Goal: Information Seeking & Learning: Learn about a topic

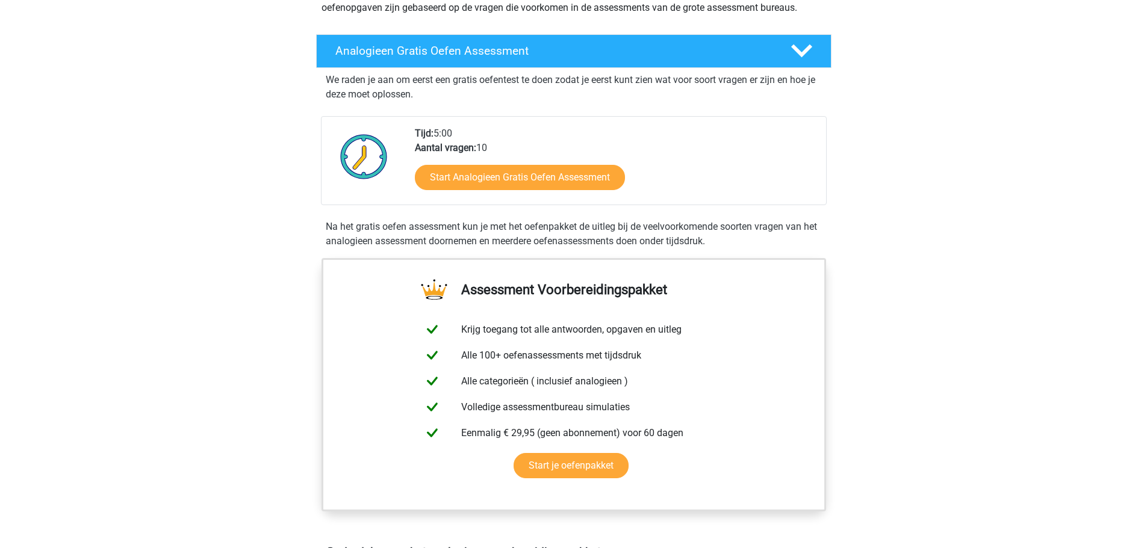
scroll to position [181, 0]
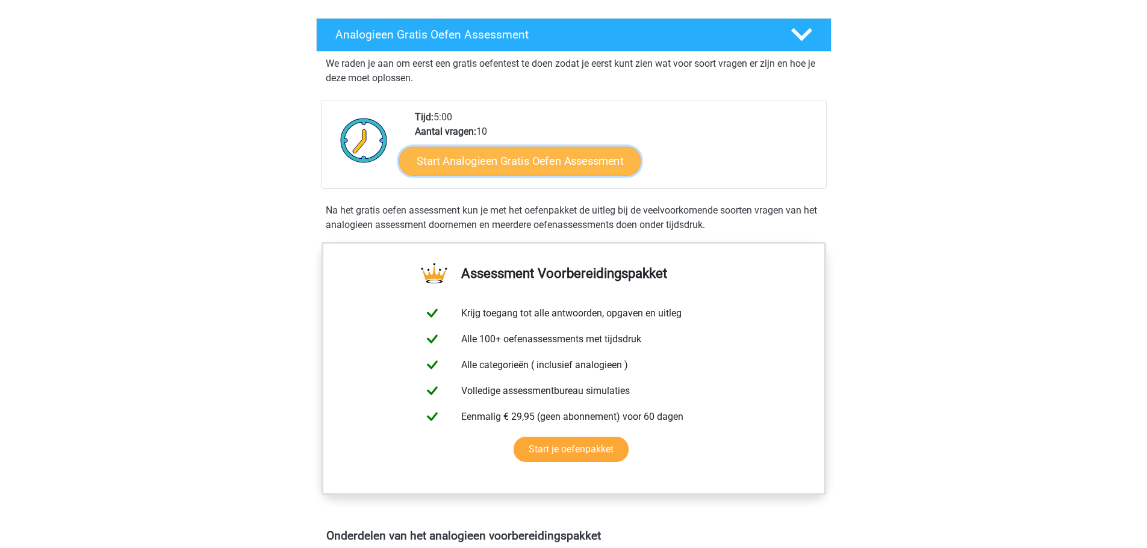
click at [476, 159] on link "Start Analogieen Gratis Oefen Assessment" at bounding box center [519, 160] width 241 height 29
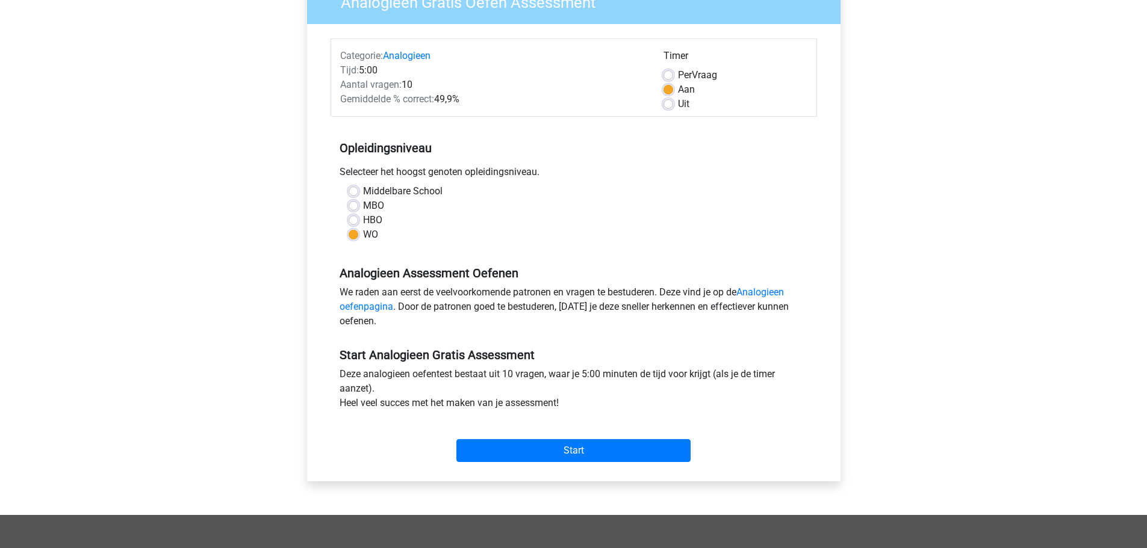
scroll to position [120, 0]
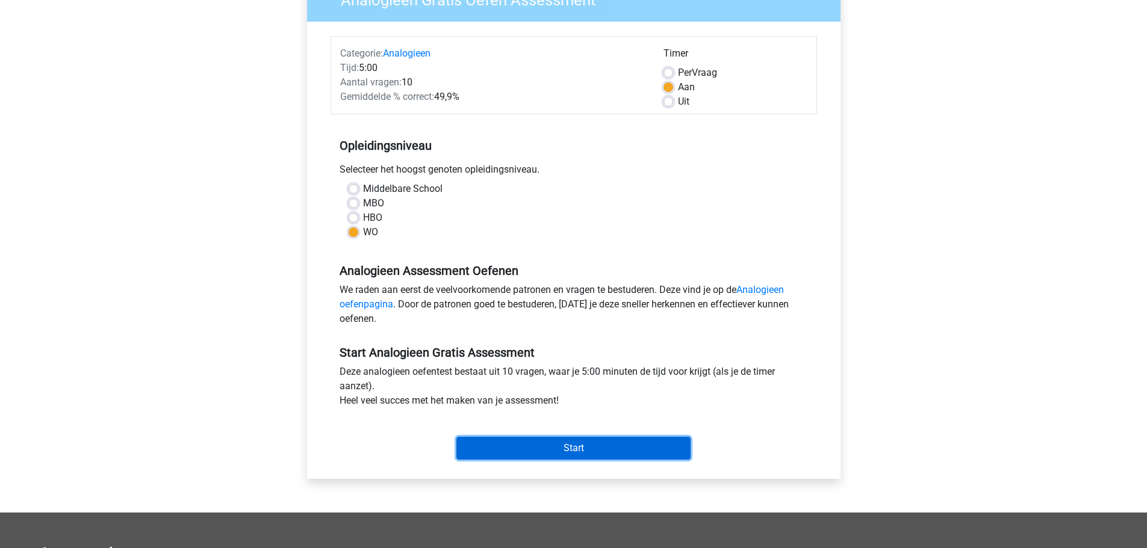
click at [601, 448] on input "Start" at bounding box center [573, 448] width 234 height 23
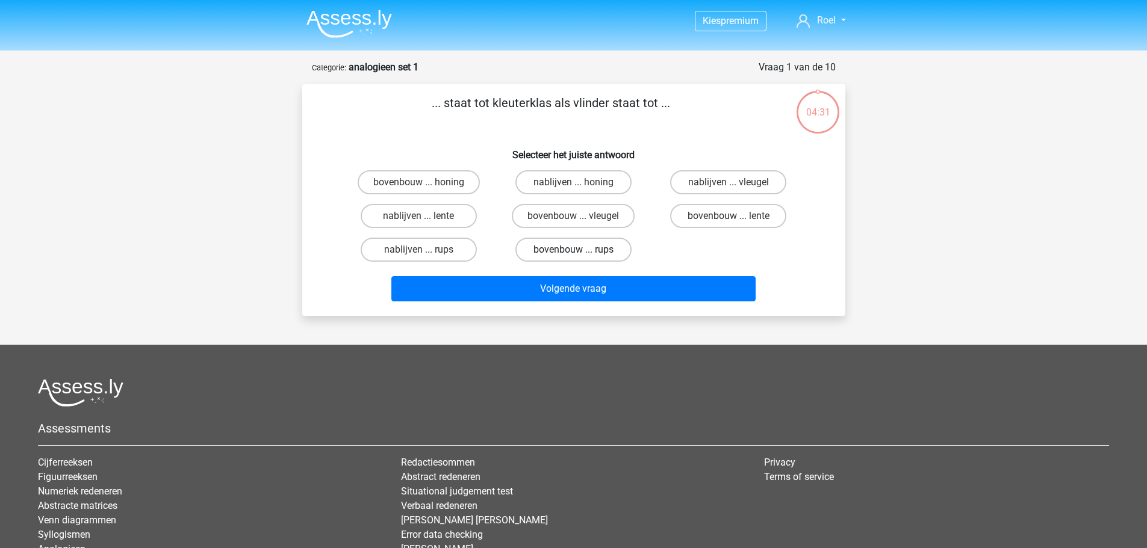
click at [586, 250] on label "bovenbouw ... rups" at bounding box center [573, 250] width 116 height 24
click at [581, 250] on input "bovenbouw ... rups" at bounding box center [577, 254] width 8 height 8
radio input "true"
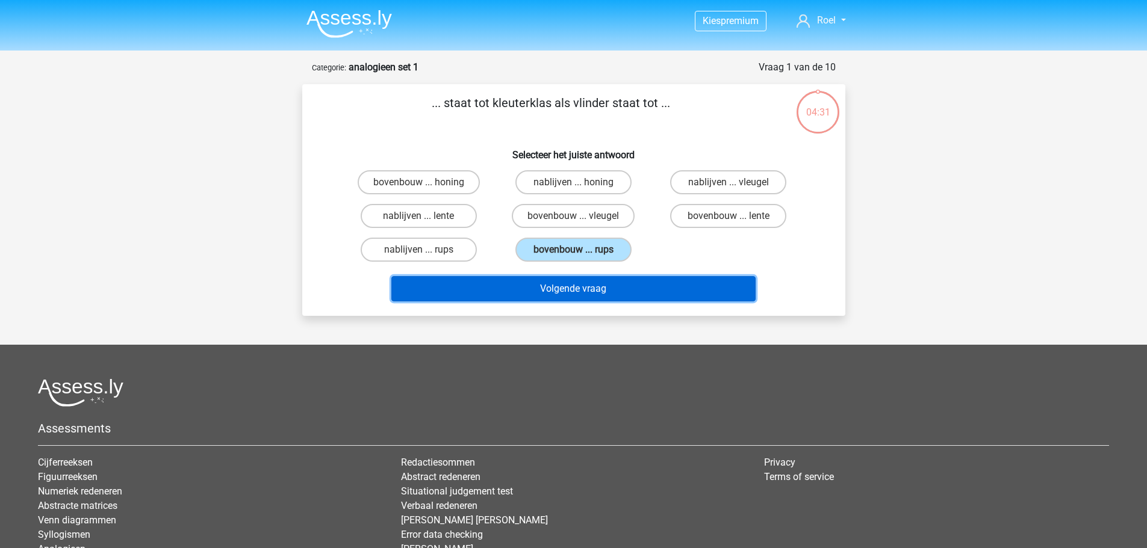
click at [597, 290] on button "Volgende vraag" at bounding box center [573, 288] width 364 height 25
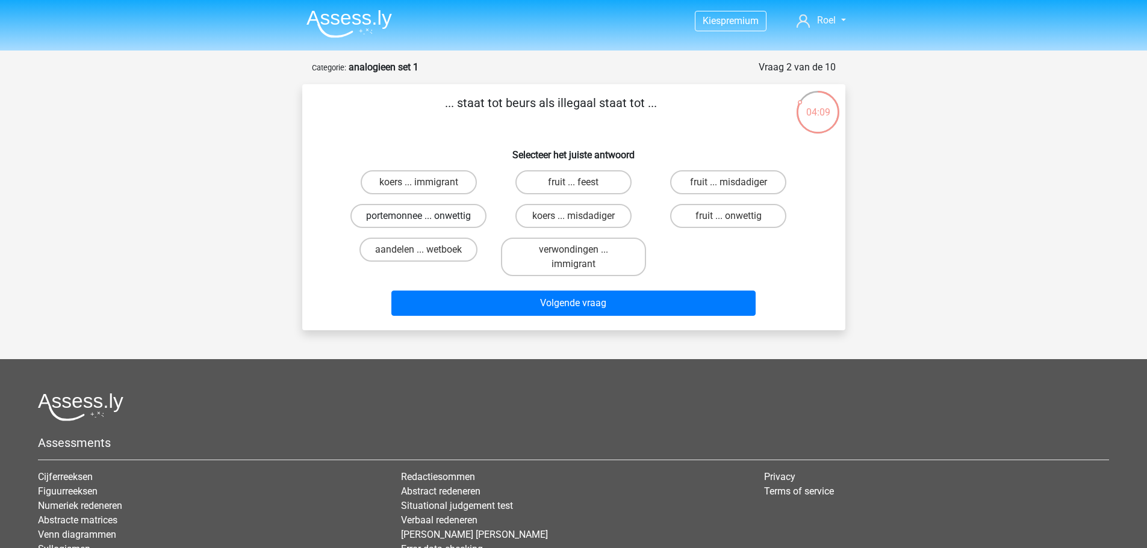
click at [417, 218] on label "portemonnee ... onwettig" at bounding box center [418, 216] width 136 height 24
click at [418, 218] on input "portemonnee ... onwettig" at bounding box center [422, 220] width 8 height 8
radio input "true"
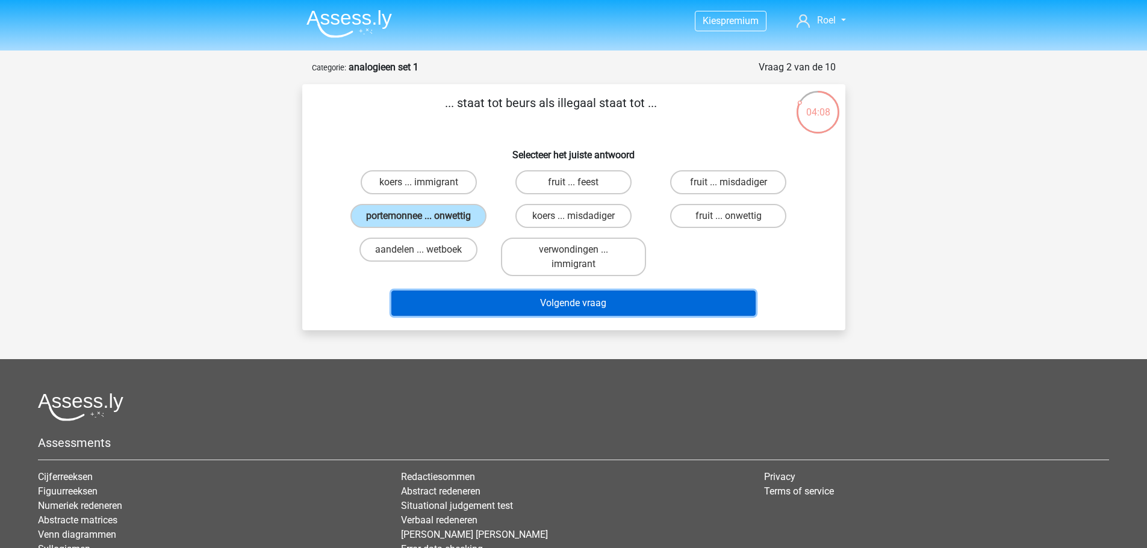
click at [482, 299] on button "Volgende vraag" at bounding box center [573, 303] width 364 height 25
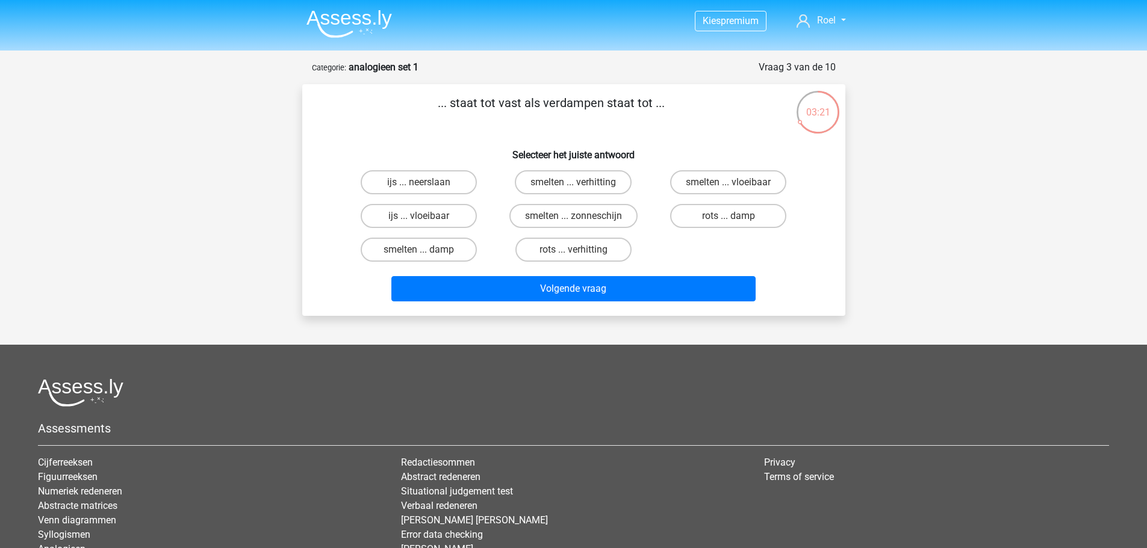
click at [424, 217] on input "ijs ... vloeibaar" at bounding box center [422, 220] width 8 height 8
radio input "true"
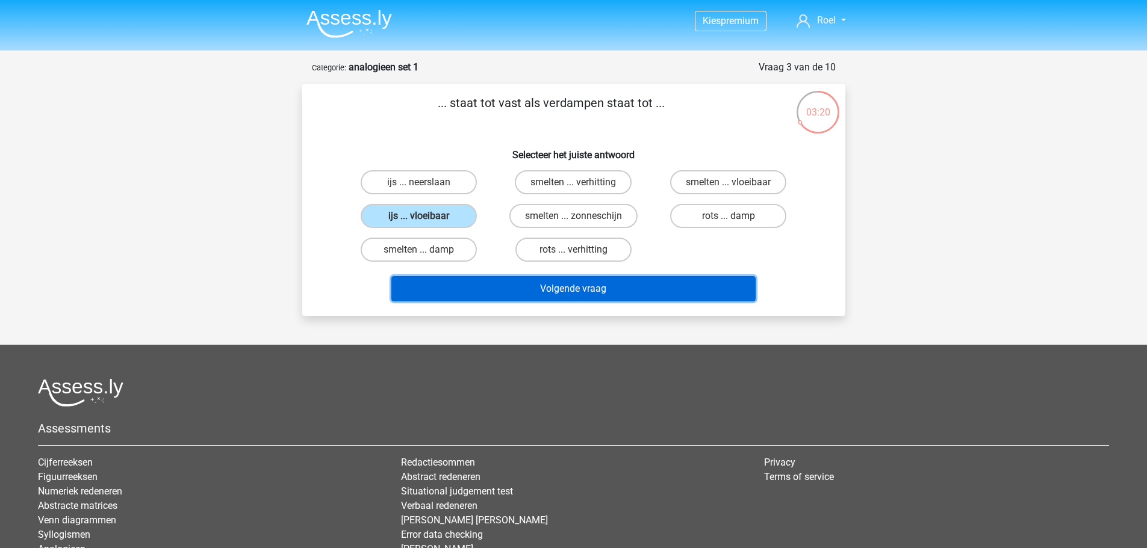
click at [542, 290] on button "Volgende vraag" at bounding box center [573, 288] width 364 height 25
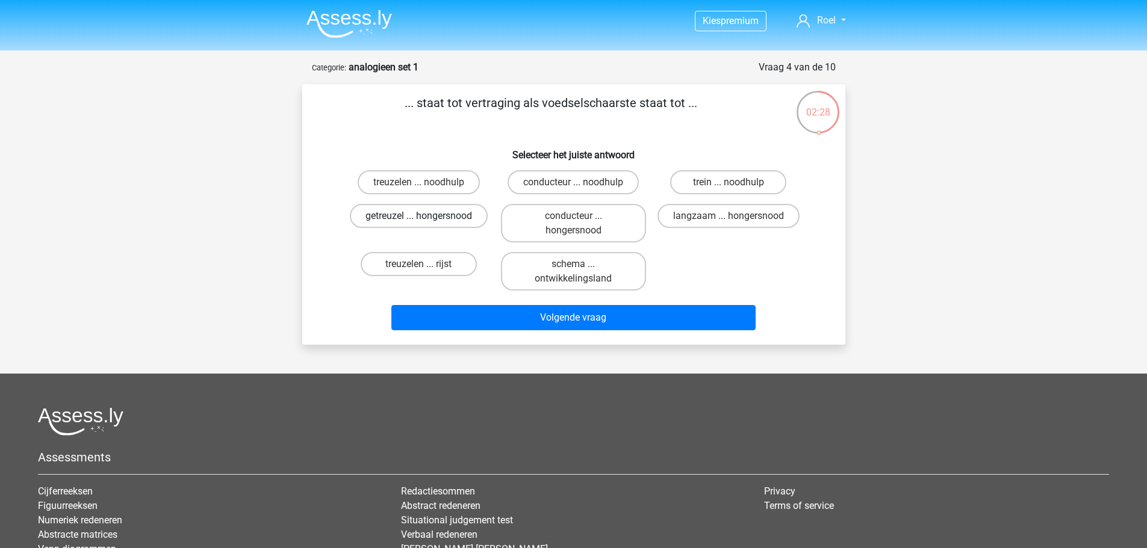
click at [421, 213] on label "getreuzel ... hongersnood" at bounding box center [419, 216] width 138 height 24
click at [421, 216] on input "getreuzel ... hongersnood" at bounding box center [422, 220] width 8 height 8
radio input "true"
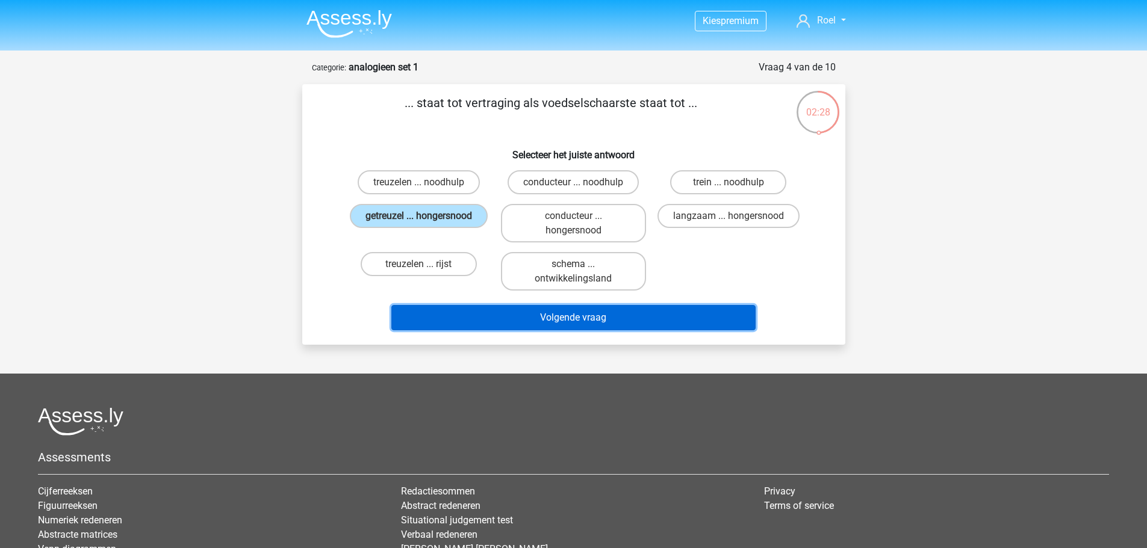
click at [521, 313] on button "Volgende vraag" at bounding box center [573, 317] width 364 height 25
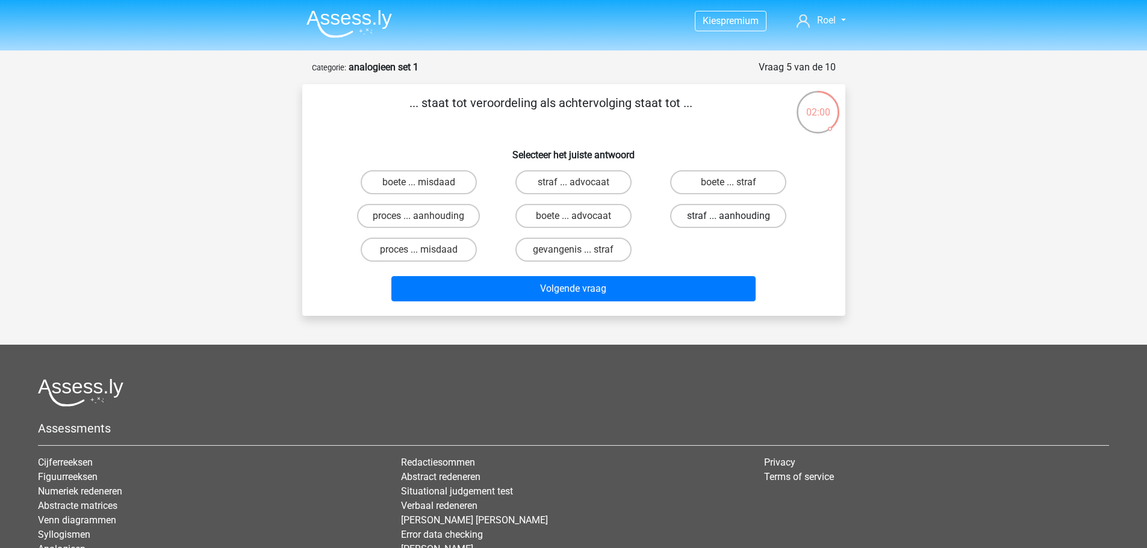
click at [708, 215] on label "straf ... aanhouding" at bounding box center [728, 216] width 116 height 24
click at [728, 216] on input "straf ... aanhouding" at bounding box center [732, 220] width 8 height 8
radio input "true"
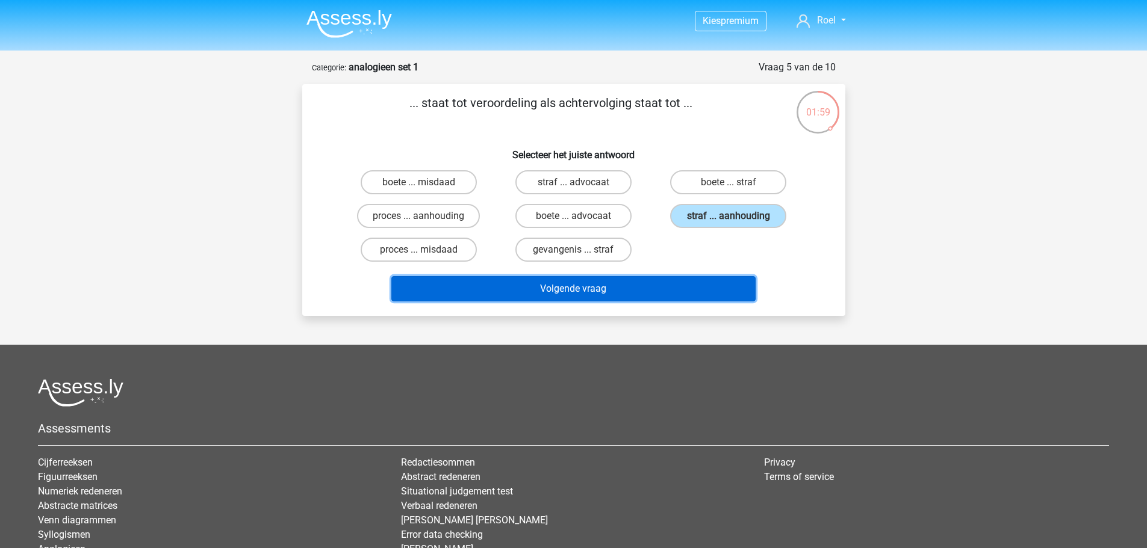
click at [642, 292] on button "Volgende vraag" at bounding box center [573, 288] width 364 height 25
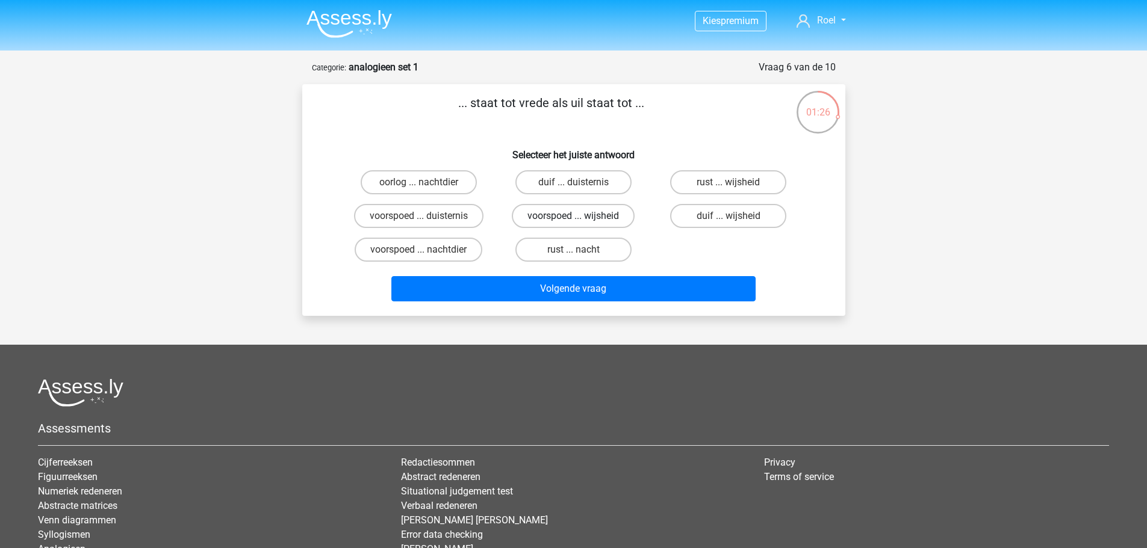
click at [595, 222] on label "voorspoed ... wijsheid" at bounding box center [573, 216] width 123 height 24
click at [581, 222] on input "voorspoed ... wijsheid" at bounding box center [577, 220] width 8 height 8
radio input "true"
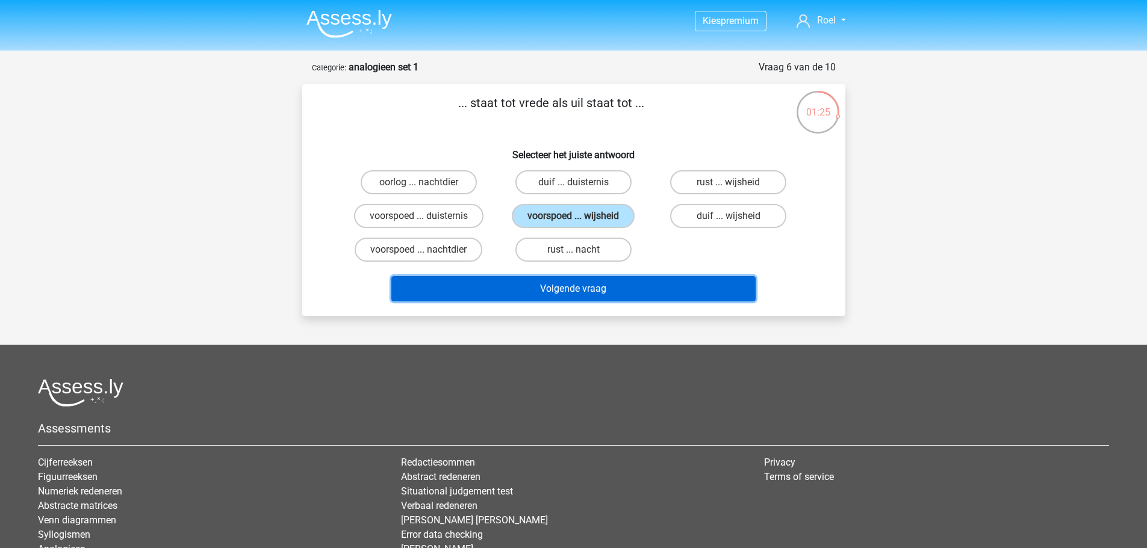
click at [583, 289] on button "Volgende vraag" at bounding box center [573, 288] width 364 height 25
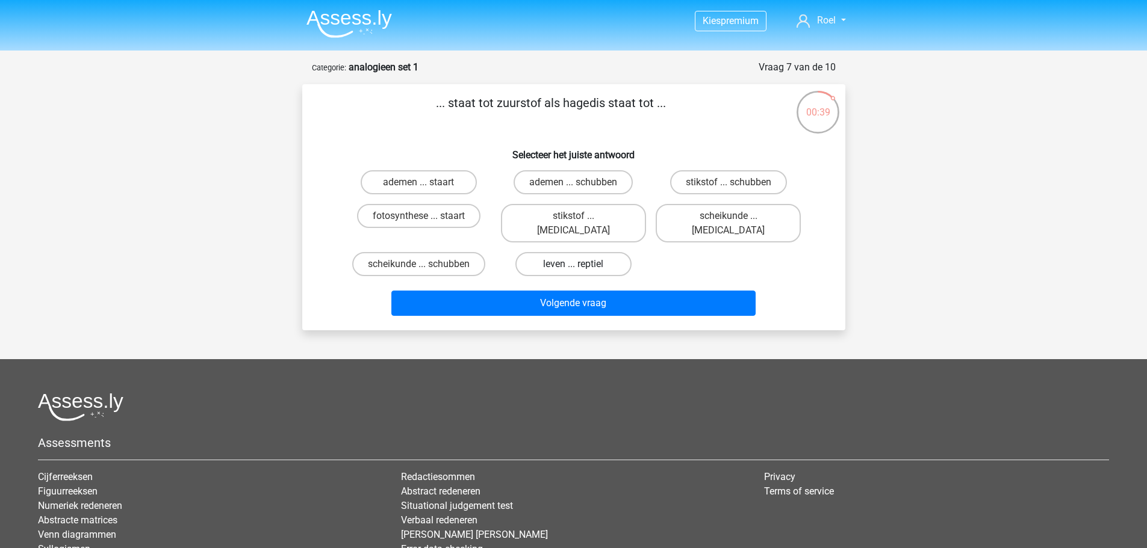
click at [559, 252] on label "leven ... reptiel" at bounding box center [573, 264] width 116 height 24
click at [573, 264] on input "leven ... reptiel" at bounding box center [577, 268] width 8 height 8
radio input "true"
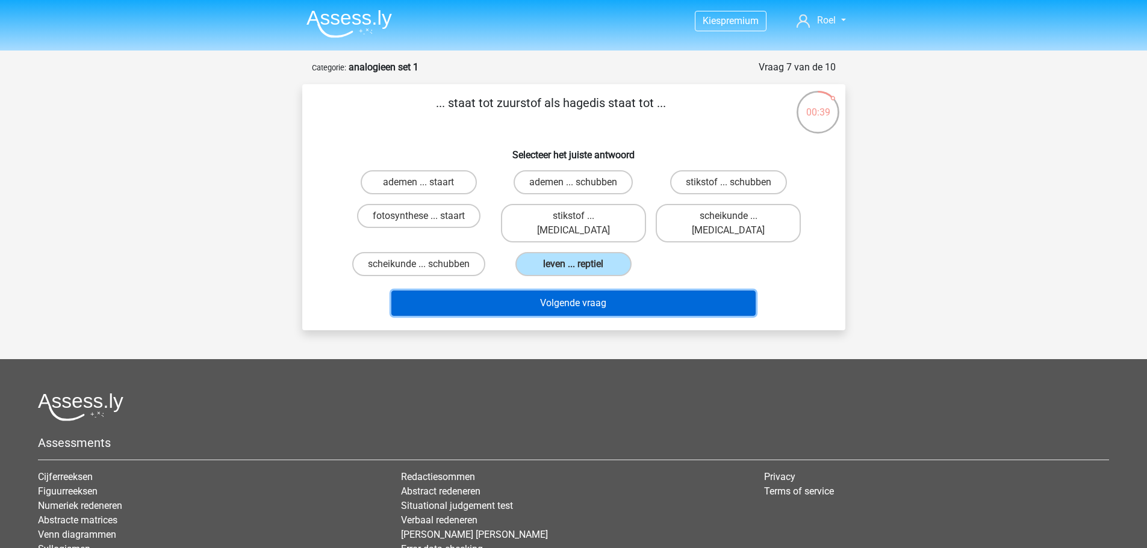
click at [570, 291] on button "Volgende vraag" at bounding box center [573, 303] width 364 height 25
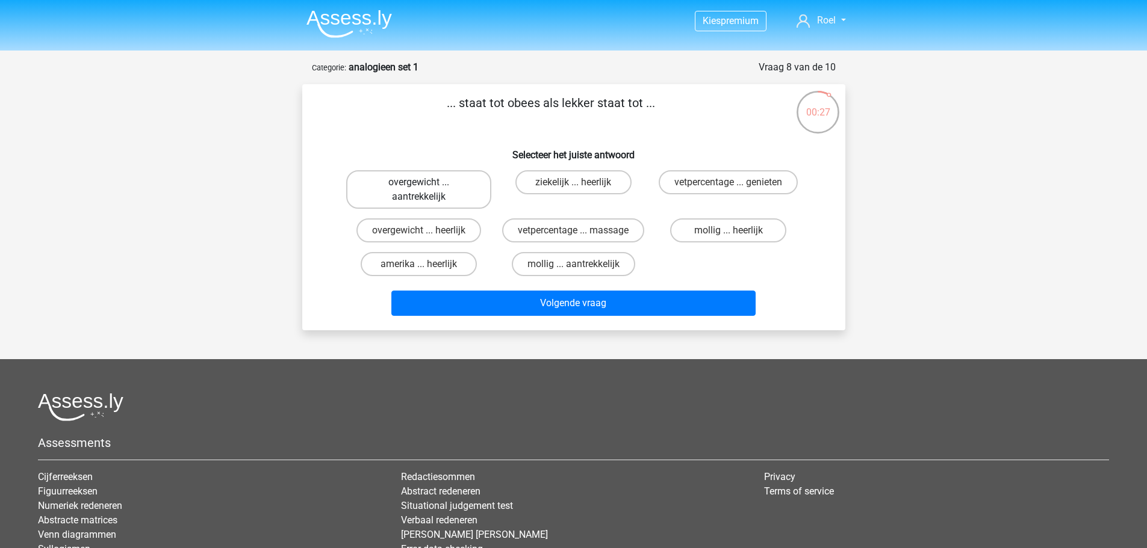
click at [439, 191] on label "overgewicht ... aantrekkelijk" at bounding box center [418, 189] width 145 height 39
click at [426, 190] on input "overgewicht ... aantrekkelijk" at bounding box center [422, 186] width 8 height 8
radio input "true"
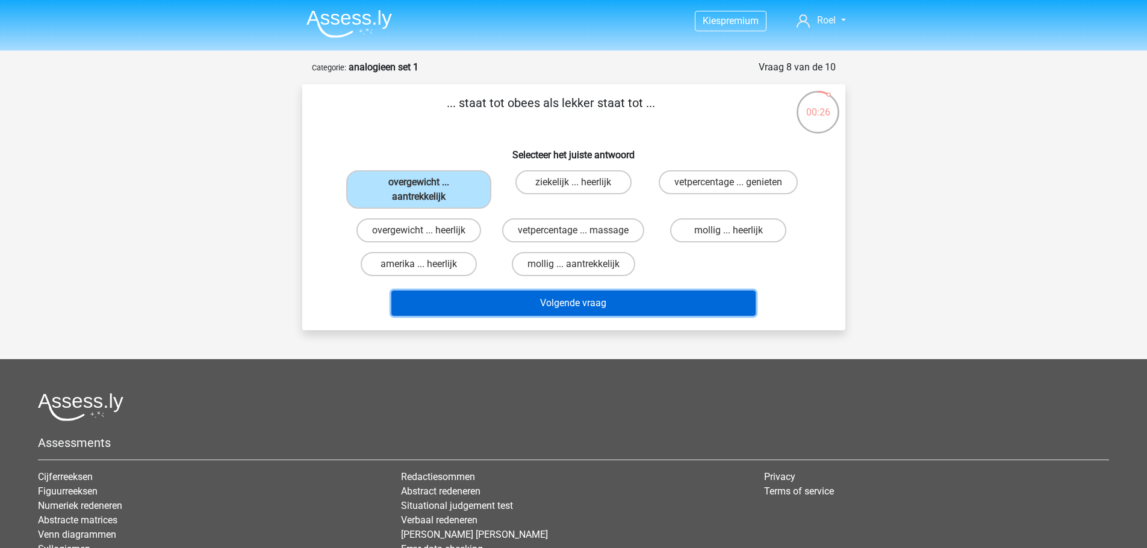
click at [466, 306] on button "Volgende vraag" at bounding box center [573, 303] width 364 height 25
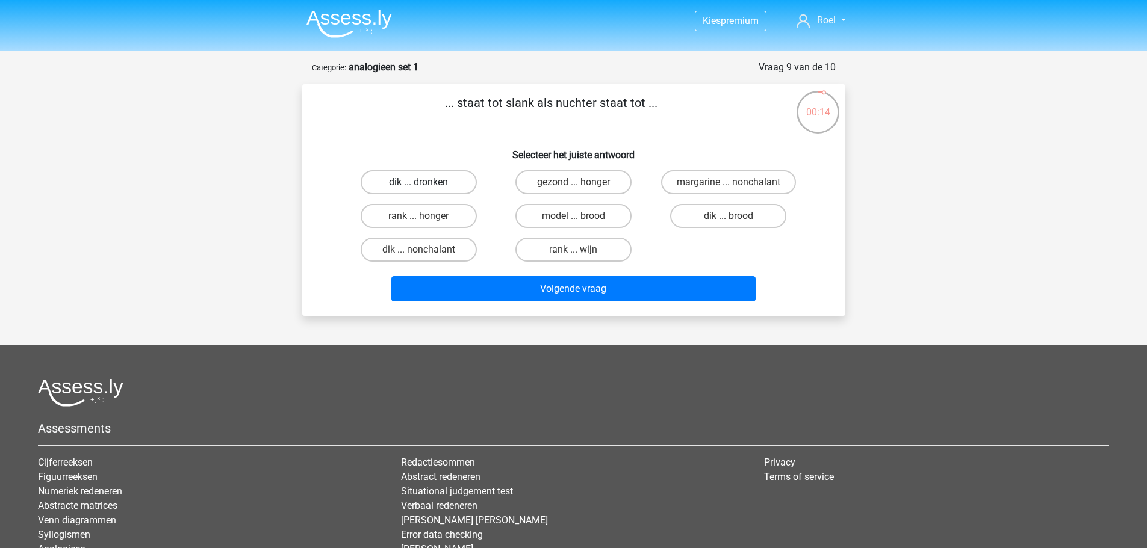
click at [407, 184] on label "dik ... dronken" at bounding box center [419, 182] width 116 height 24
click at [418, 184] on input "dik ... dronken" at bounding box center [422, 186] width 8 height 8
radio input "true"
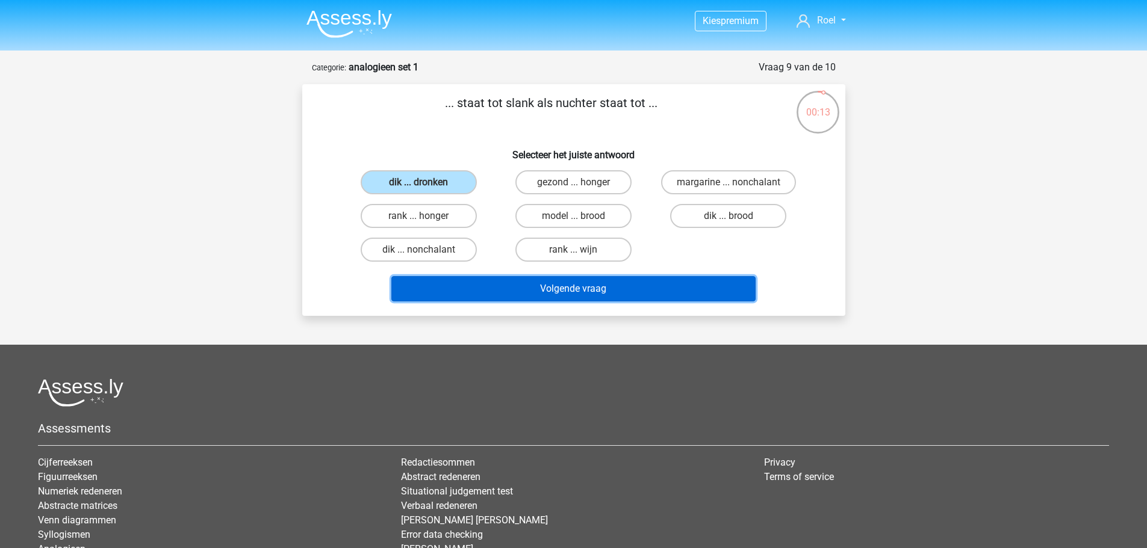
click at [469, 288] on button "Volgende vraag" at bounding box center [573, 288] width 364 height 25
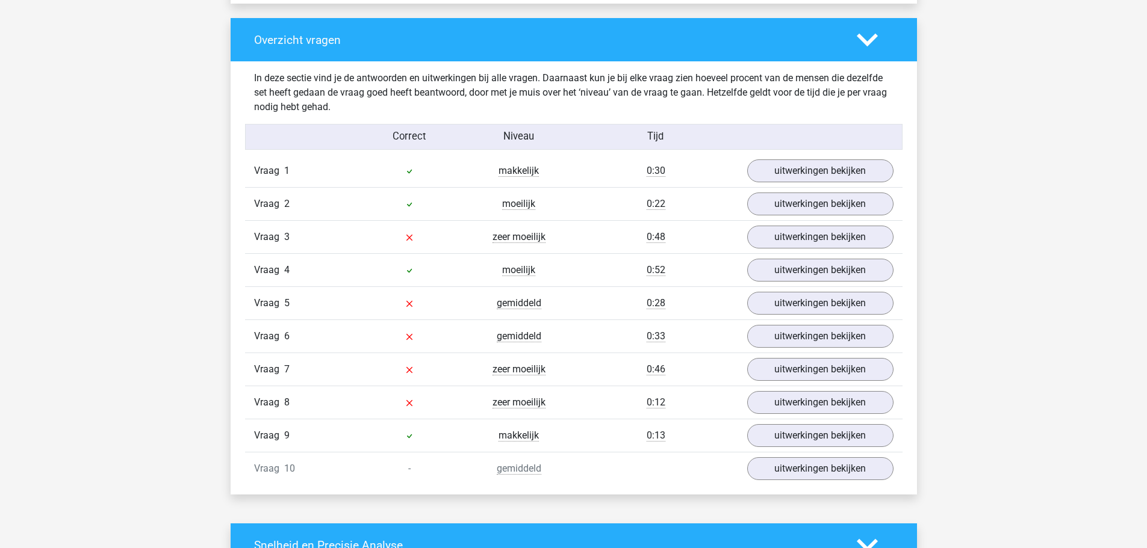
scroll to position [903, 0]
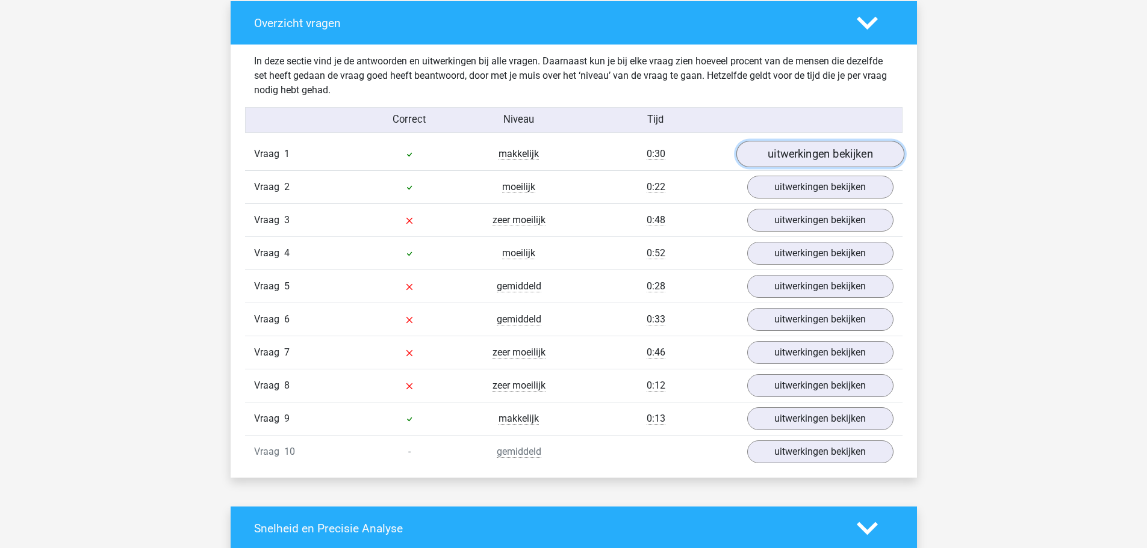
click at [767, 149] on link "uitwerkingen bekijken" at bounding box center [820, 154] width 168 height 26
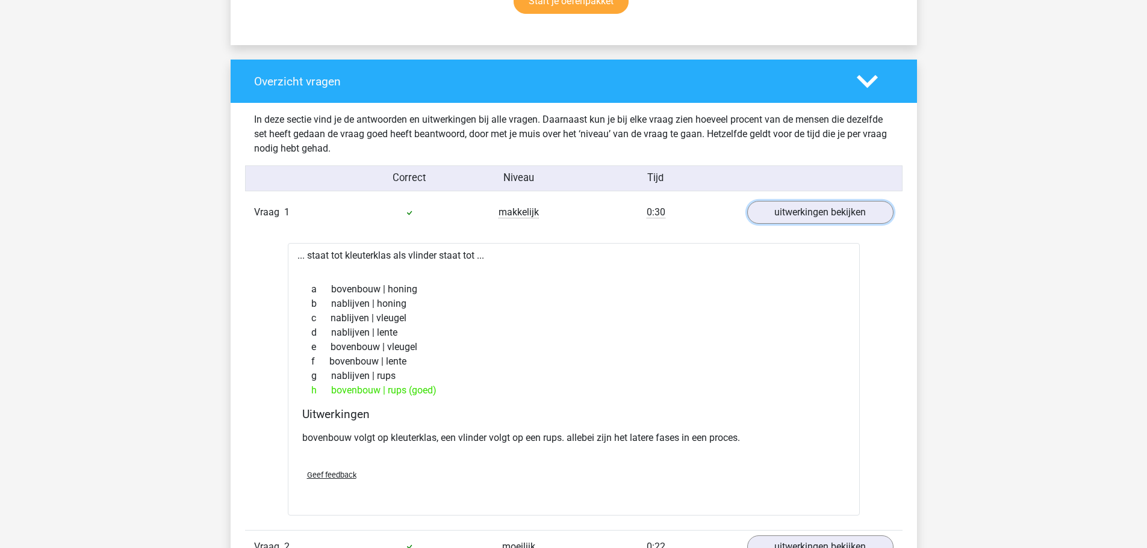
scroll to position [843, 0]
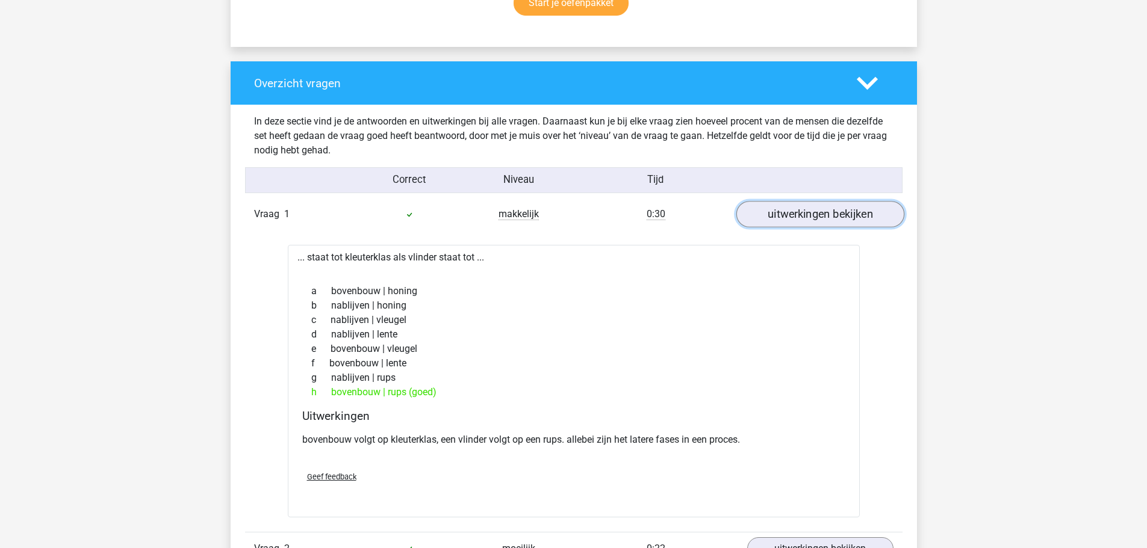
click at [773, 217] on link "uitwerkingen bekijken" at bounding box center [820, 215] width 168 height 26
